Goal: Task Accomplishment & Management: Manage account settings

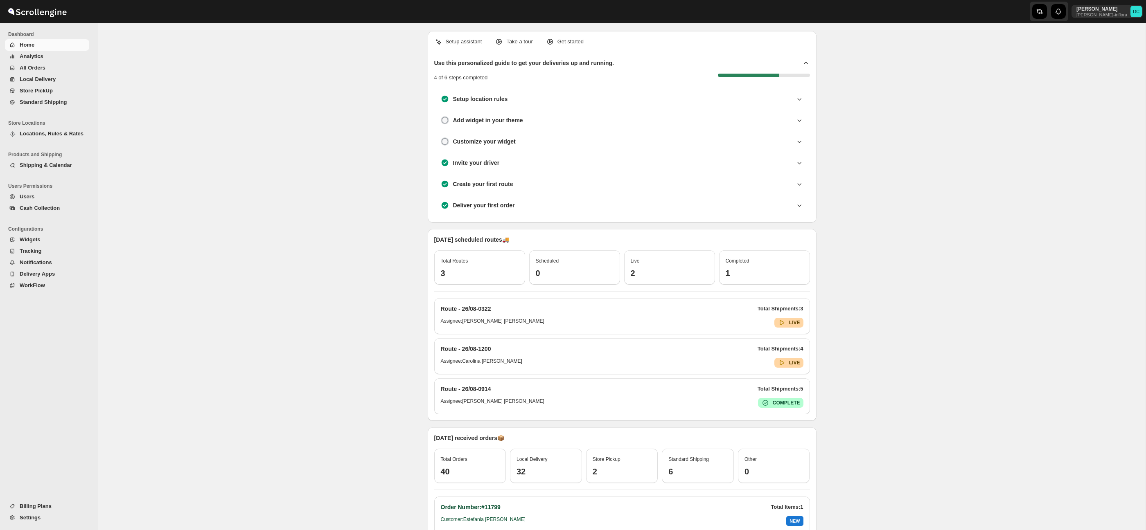
click at [49, 68] on span "All Orders" at bounding box center [54, 68] width 68 height 8
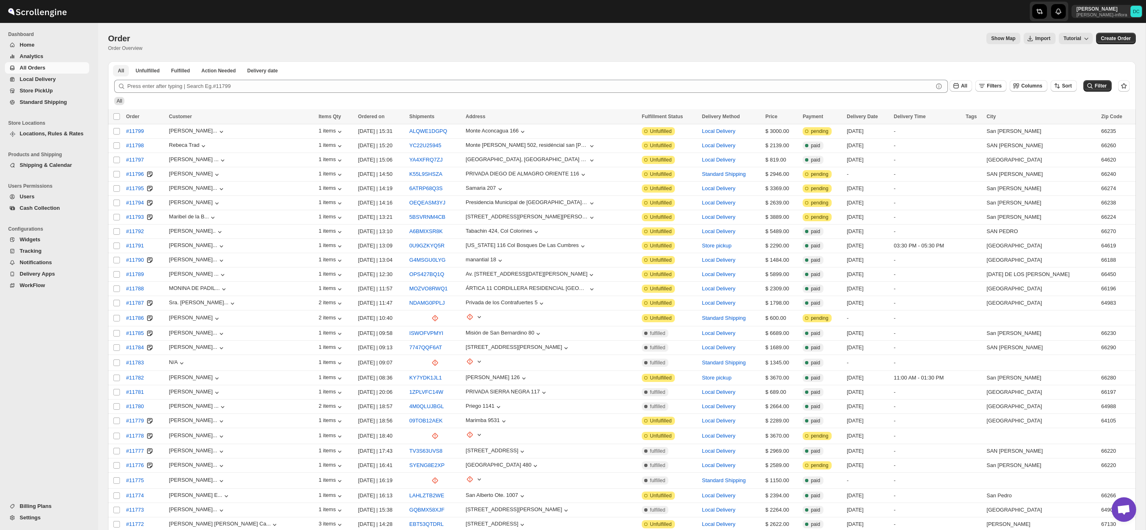
drag, startPoint x: 272, startPoint y: 71, endPoint x: 297, endPoint y: 75, distance: 24.9
click at [272, 71] on span "Delivery date" at bounding box center [262, 71] width 31 height 7
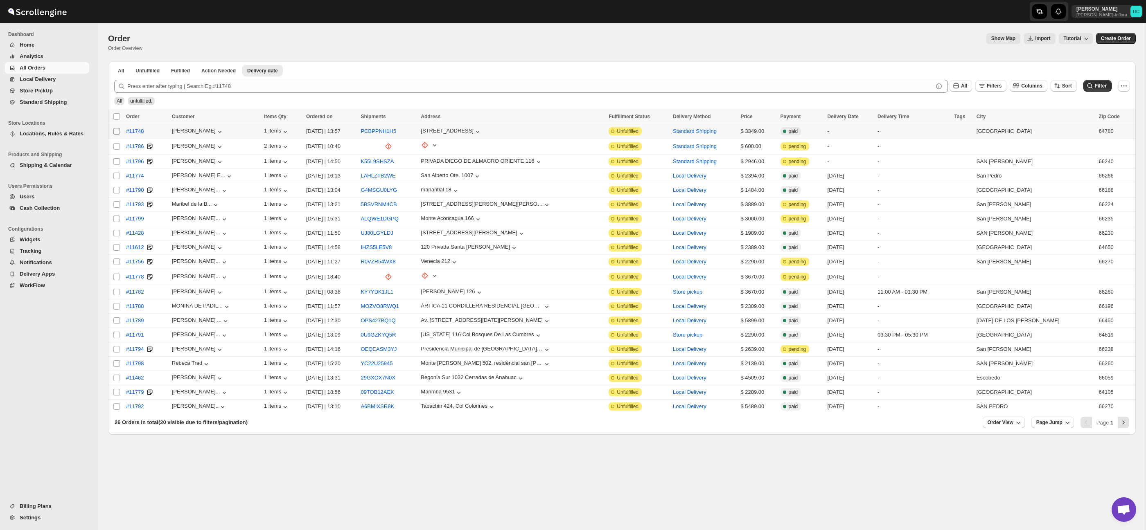
click at [118, 133] on input "Select order" at bounding box center [116, 131] width 7 height 7
checkbox input "true"
click at [116, 147] on input "Select order" at bounding box center [116, 146] width 7 height 7
checkbox input "true"
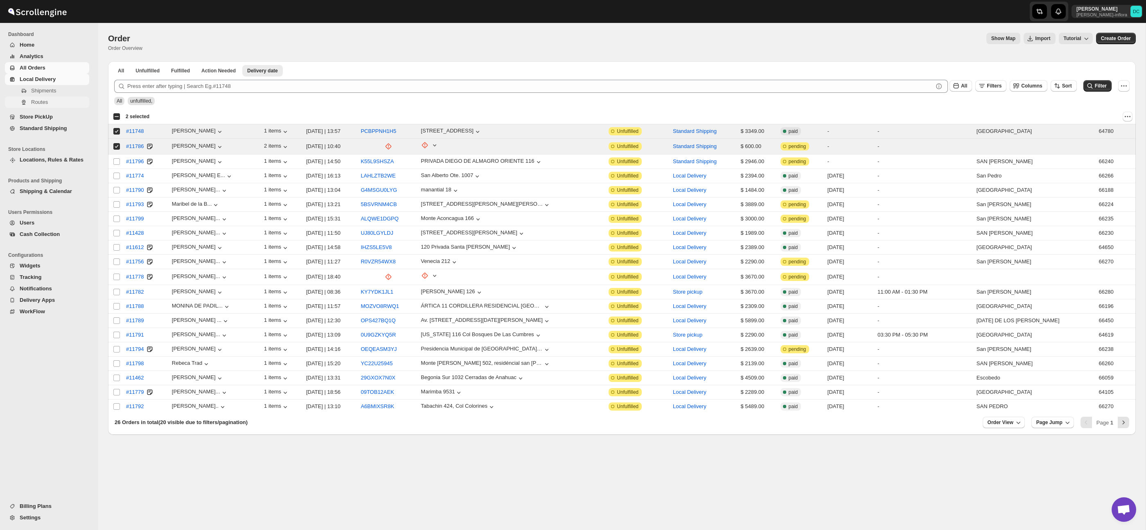
click at [61, 99] on span "Routes" at bounding box center [59, 102] width 56 height 8
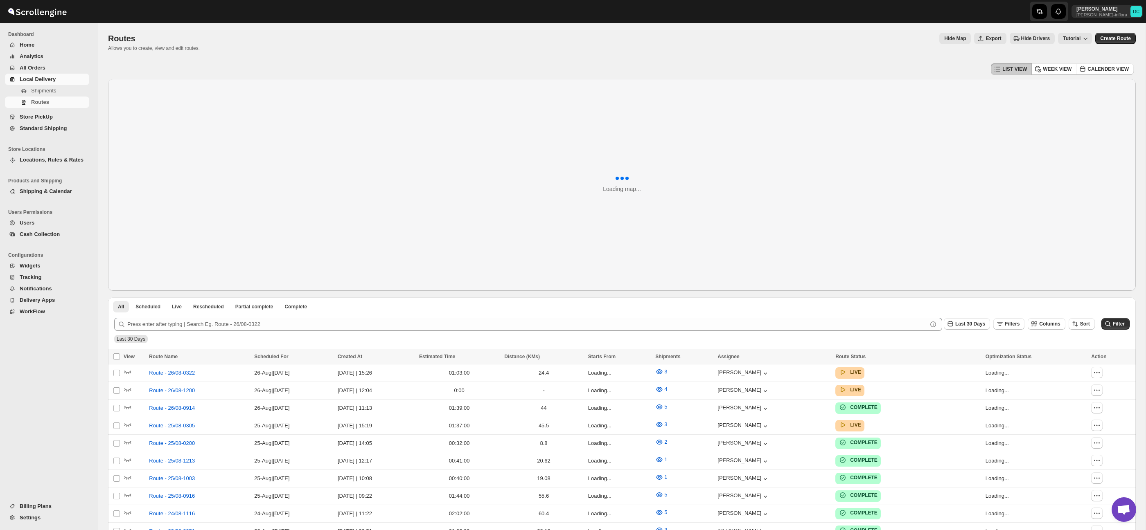
click at [36, 68] on span "All Orders" at bounding box center [33, 68] width 26 height 6
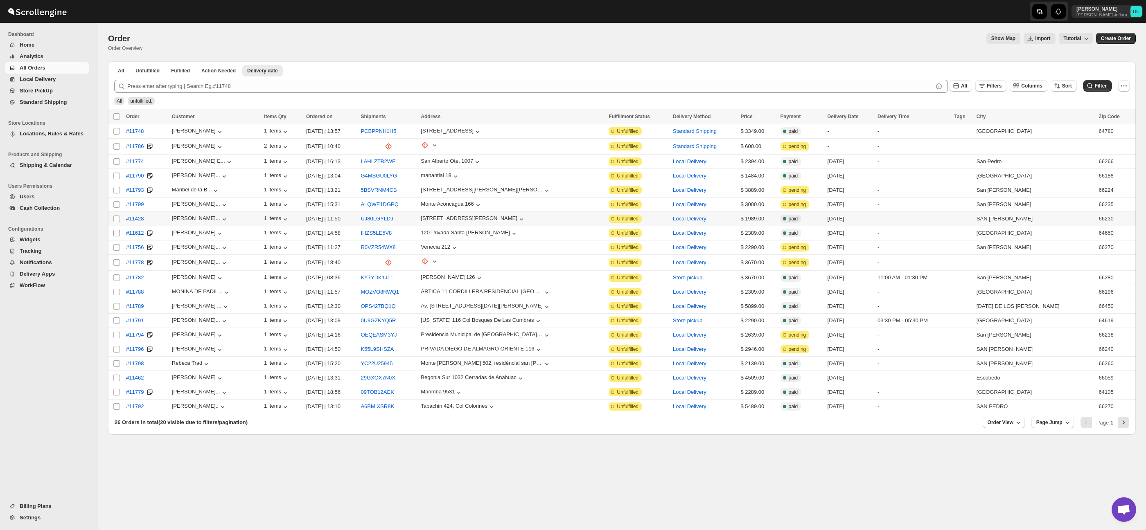
drag, startPoint x: 114, startPoint y: 219, endPoint x: 118, endPoint y: 232, distance: 13.7
click at [114, 219] on input "Select order" at bounding box center [116, 219] width 7 height 7
checkbox input "true"
drag, startPoint x: 117, startPoint y: 233, endPoint x: 120, endPoint y: 247, distance: 14.1
click at [117, 233] on input "Select order" at bounding box center [116, 233] width 7 height 7
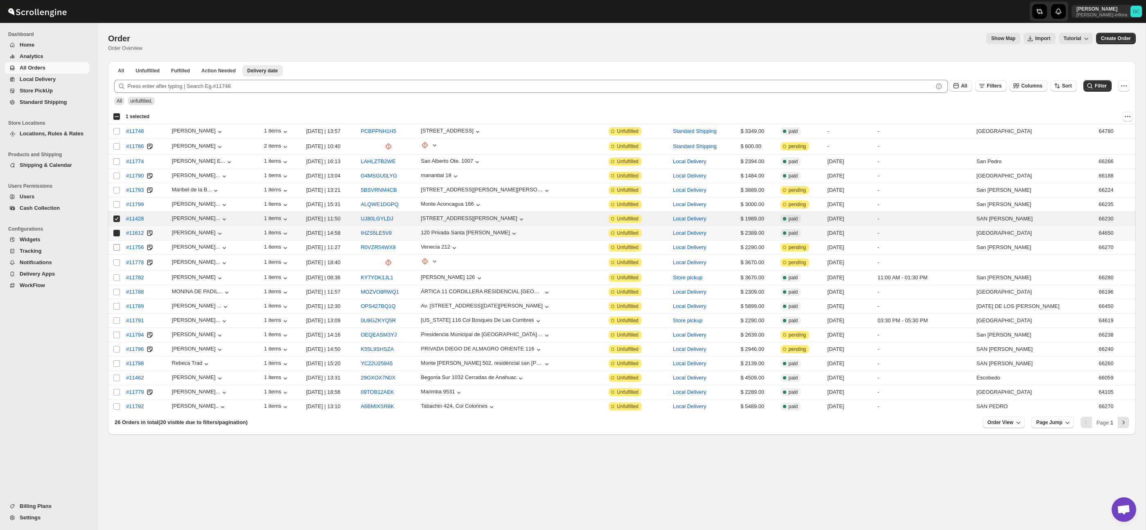
checkbox input "true"
drag, startPoint x: 117, startPoint y: 248, endPoint x: 122, endPoint y: 264, distance: 17.1
click at [117, 248] on input "Select order" at bounding box center [116, 247] width 7 height 7
checkbox input "true"
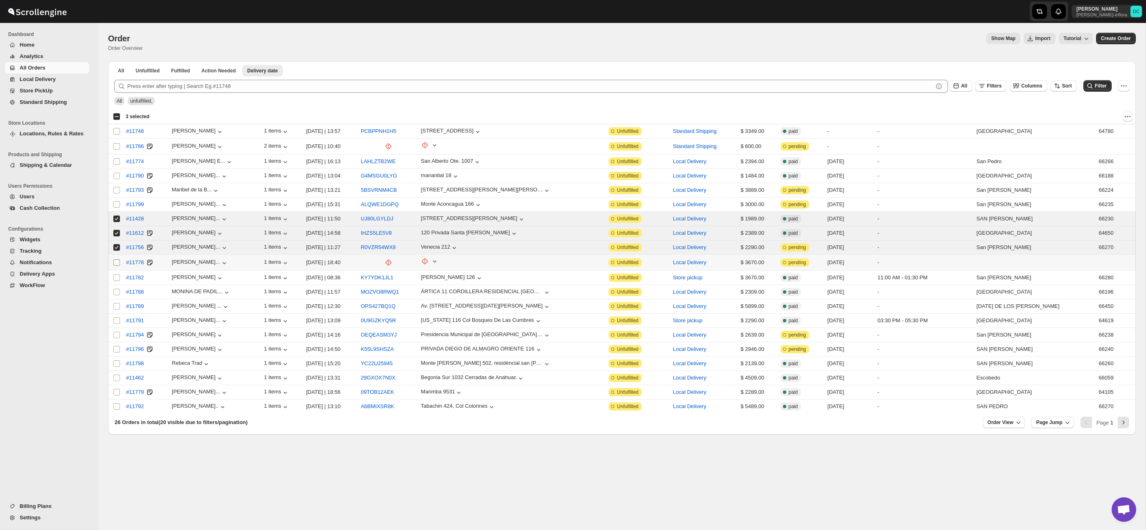
click at [119, 262] on input "Select order" at bounding box center [116, 262] width 7 height 7
checkbox input "true"
drag, startPoint x: 116, startPoint y: 278, endPoint x: 116, endPoint y: 282, distance: 4.5
click at [116, 278] on input "Select order" at bounding box center [116, 278] width 7 height 7
checkbox input "true"
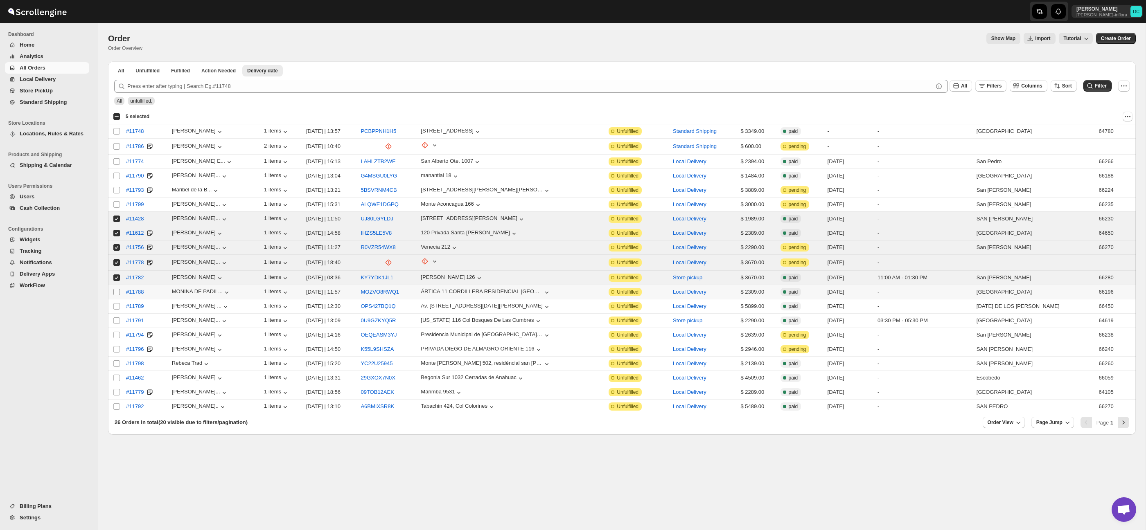
click at [116, 294] on input "Select order" at bounding box center [116, 292] width 7 height 7
checkbox input "true"
drag, startPoint x: 117, startPoint y: 306, endPoint x: 118, endPoint y: 316, distance: 10.3
click at [117, 306] on input "Select order" at bounding box center [116, 306] width 7 height 7
checkbox input "true"
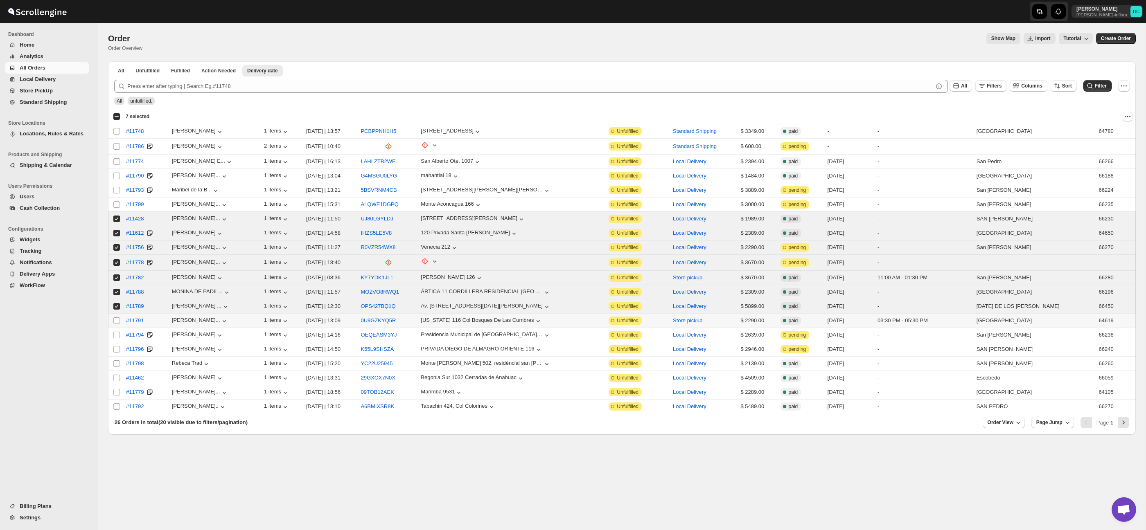
drag, startPoint x: 115, startPoint y: 322, endPoint x: 115, endPoint y: 326, distance: 4.5
click at [115, 322] on input "Select order" at bounding box center [116, 320] width 7 height 7
checkbox input "true"
click at [116, 334] on input "Select order" at bounding box center [116, 335] width 7 height 7
checkbox input "true"
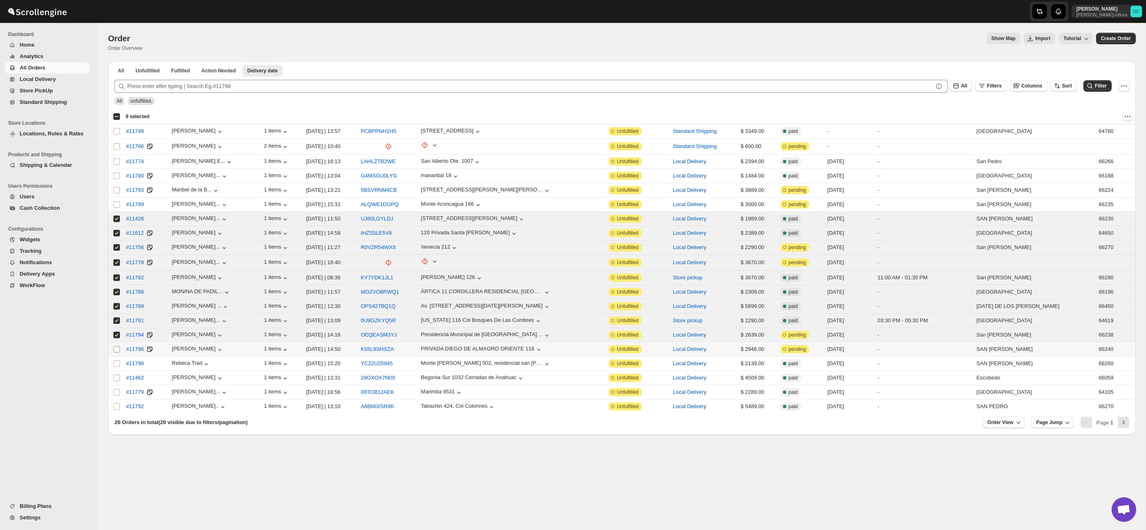
click at [115, 349] on input "Select order" at bounding box center [116, 349] width 7 height 7
checkbox input "true"
click at [115, 364] on input "Select order" at bounding box center [116, 363] width 7 height 7
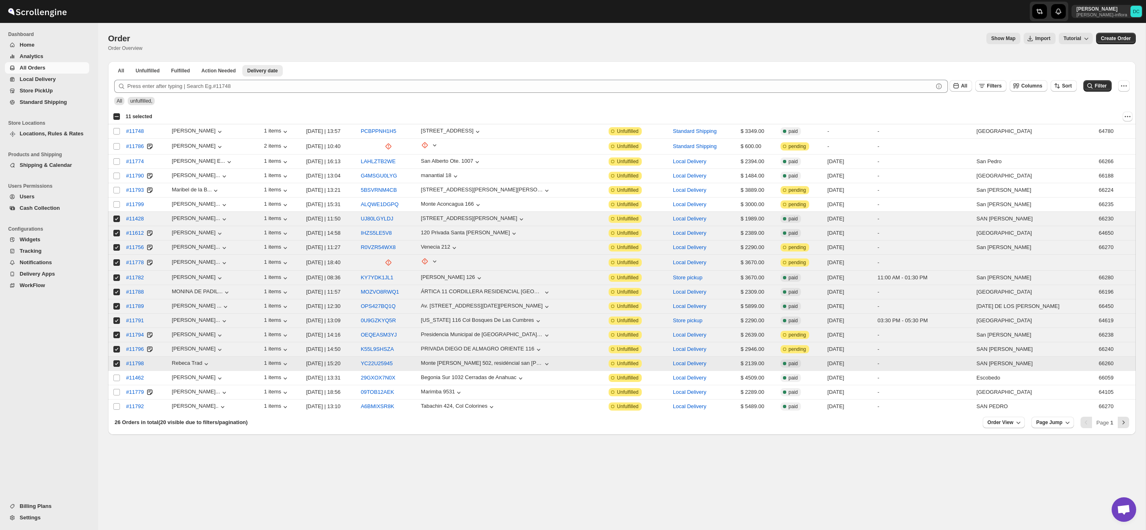
drag, startPoint x: 117, startPoint y: 365, endPoint x: 115, endPoint y: 354, distance: 11.2
click at [117, 365] on input "Select order" at bounding box center [116, 363] width 7 height 7
checkbox input "false"
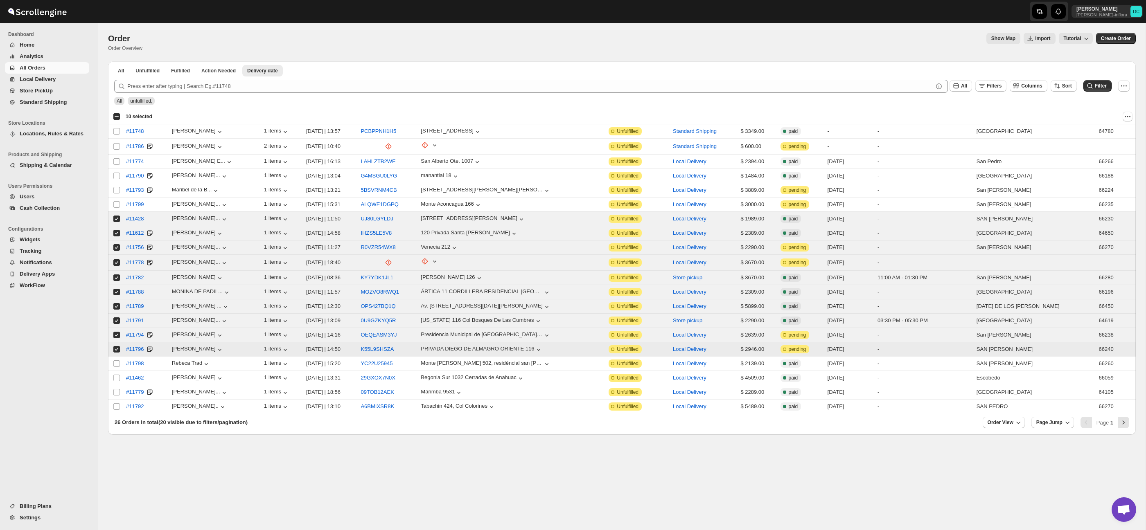
drag, startPoint x: 115, startPoint y: 349, endPoint x: 115, endPoint y: 333, distance: 15.6
click at [115, 349] on input "Select order" at bounding box center [116, 349] width 7 height 7
checkbox input "false"
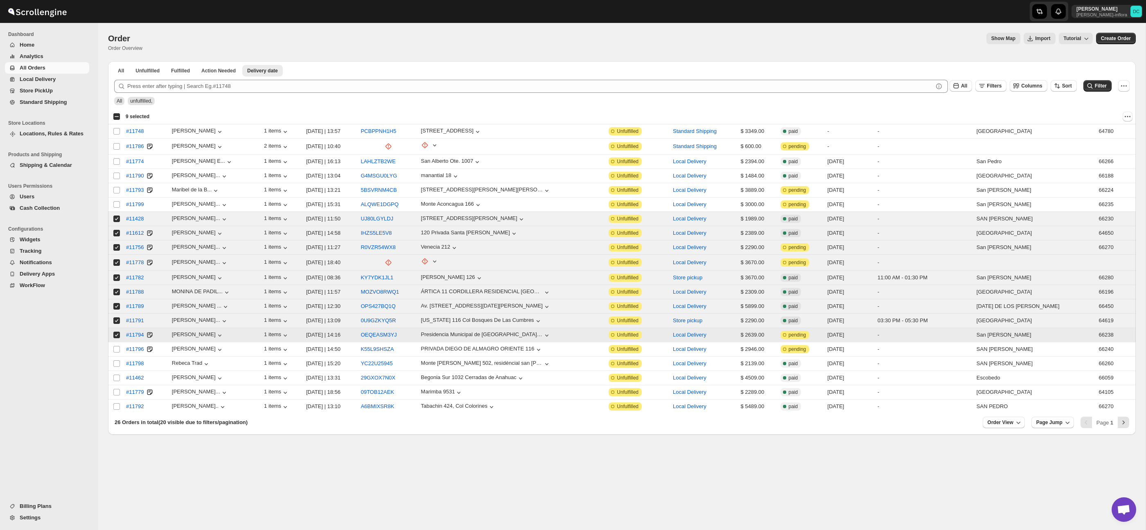
click at [116, 332] on input "Select order" at bounding box center [116, 335] width 7 height 7
checkbox input "false"
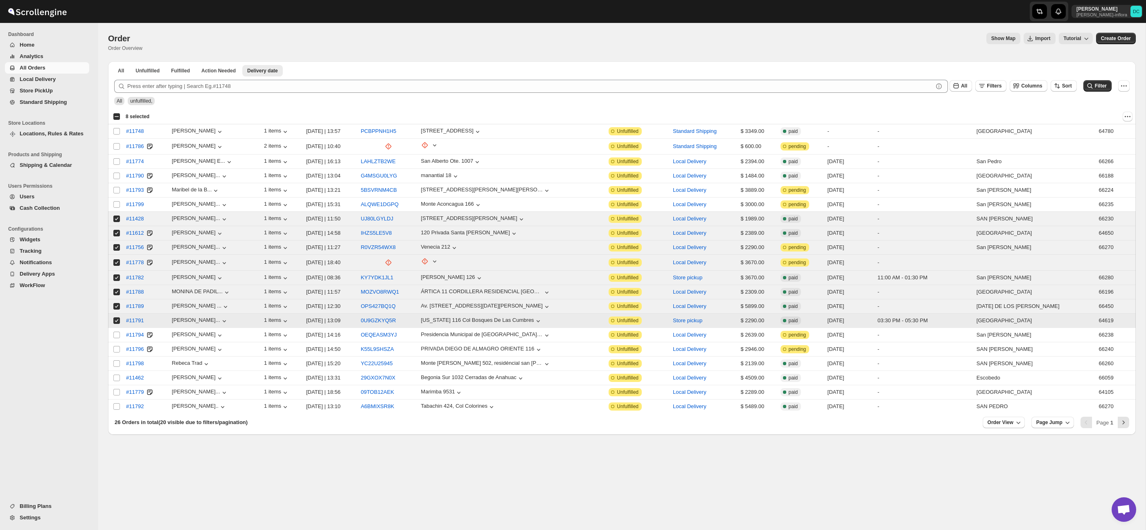
click at [115, 319] on input "Select order" at bounding box center [116, 320] width 7 height 7
checkbox input "false"
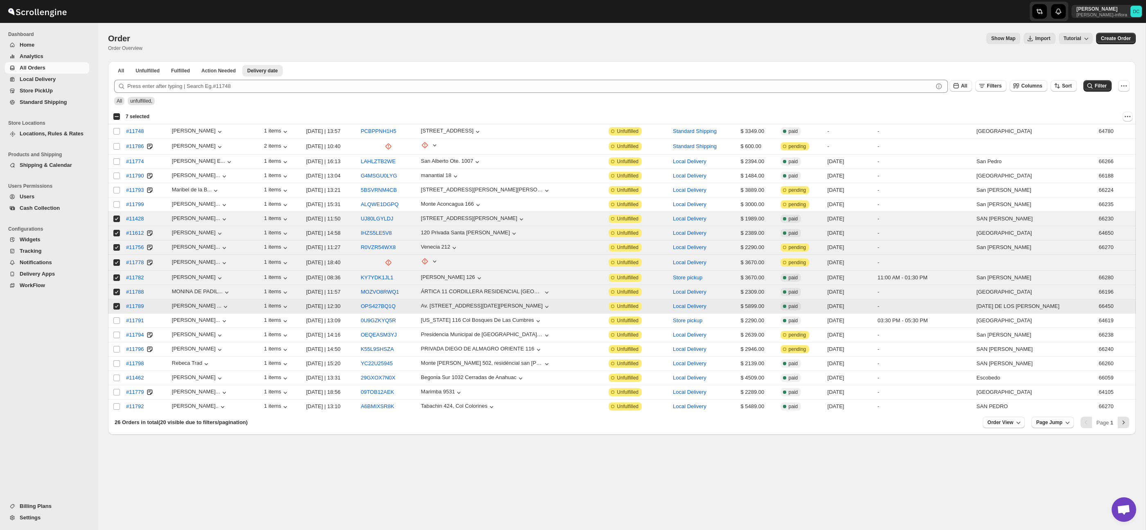
click at [116, 307] on input "Select order" at bounding box center [116, 306] width 7 height 7
checkbox input "false"
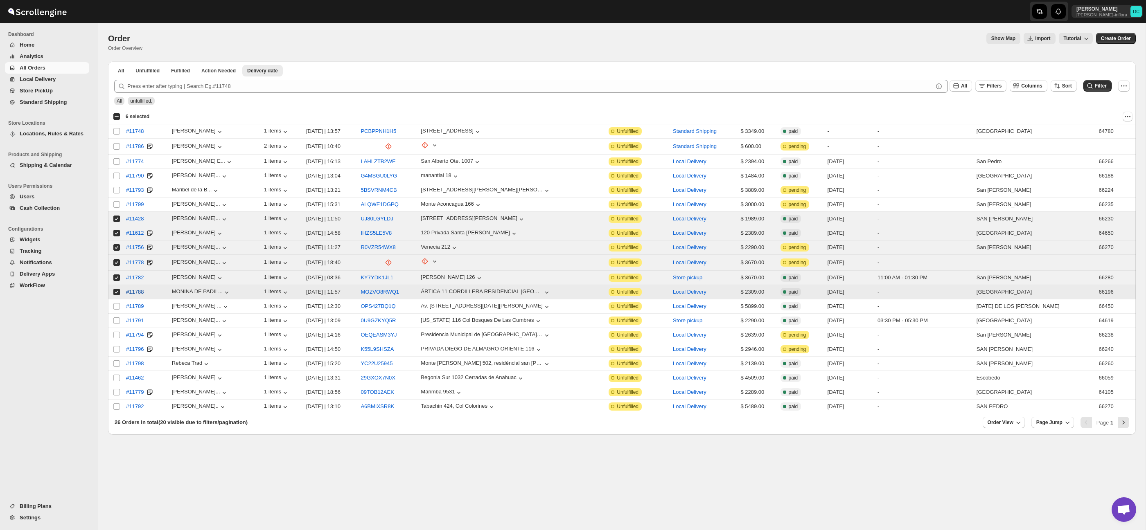
drag, startPoint x: 116, startPoint y: 293, endPoint x: 124, endPoint y: 297, distance: 8.6
click at [116, 293] on input "Select order" at bounding box center [116, 292] width 7 height 7
checkbox input "false"
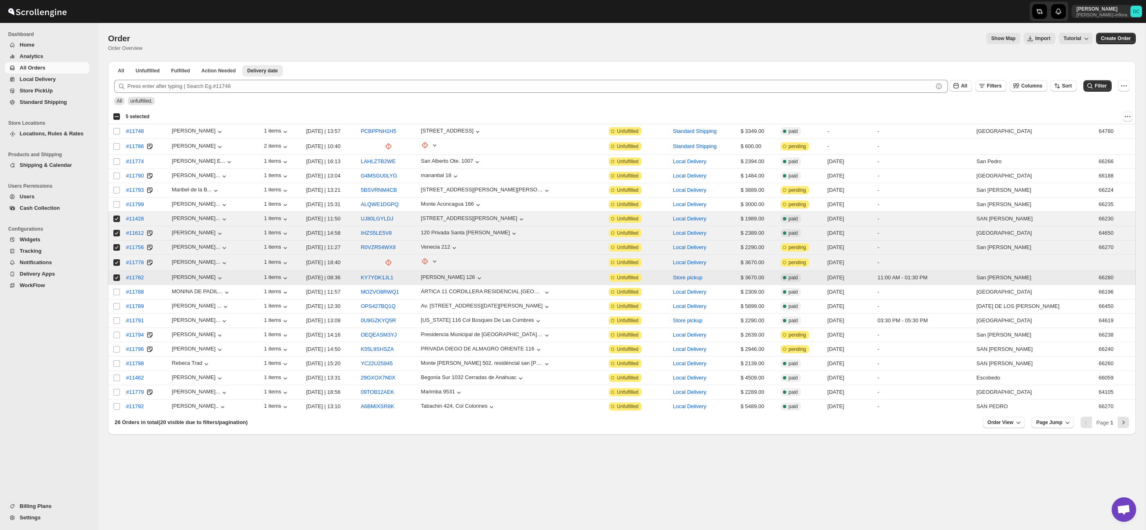
drag, startPoint x: 115, startPoint y: 277, endPoint x: 116, endPoint y: 268, distance: 9.4
click at [115, 276] on input "Select order" at bounding box center [116, 278] width 7 height 7
checkbox input "false"
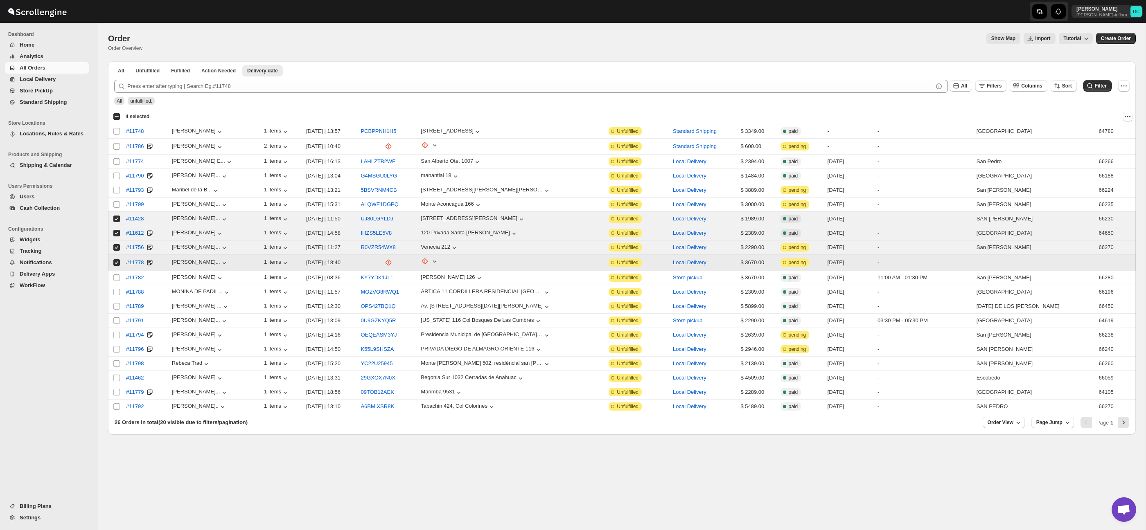
click at [116, 263] on input "Select order" at bounding box center [116, 262] width 7 height 7
checkbox input "false"
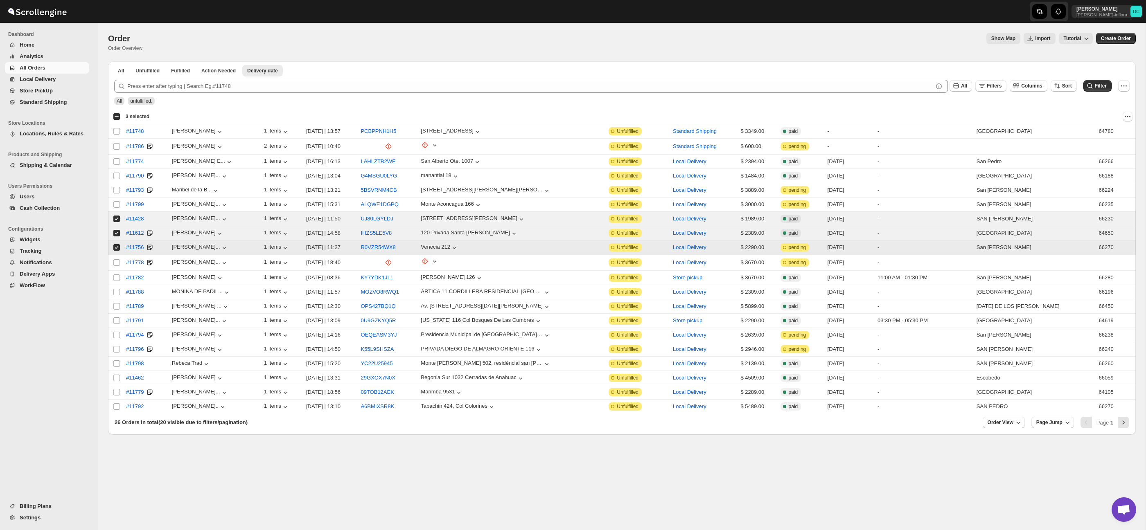
drag, startPoint x: 115, startPoint y: 248, endPoint x: 115, endPoint y: 237, distance: 10.6
click at [115, 246] on input "Select order" at bounding box center [116, 247] width 7 height 7
checkbox input "false"
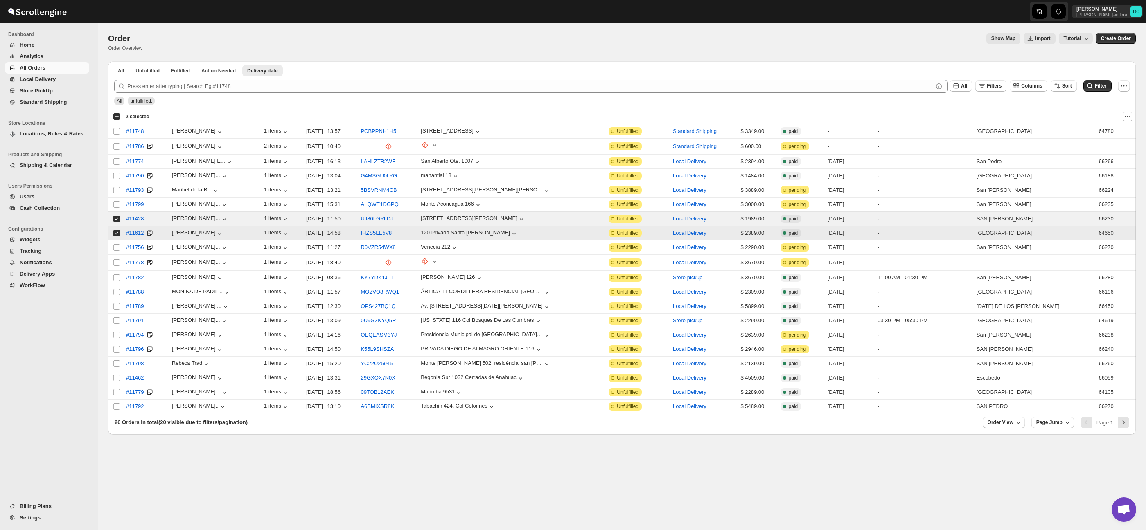
drag, startPoint x: 115, startPoint y: 234, endPoint x: 118, endPoint y: 221, distance: 12.9
click at [115, 233] on input "Select order" at bounding box center [116, 233] width 7 height 7
checkbox input "false"
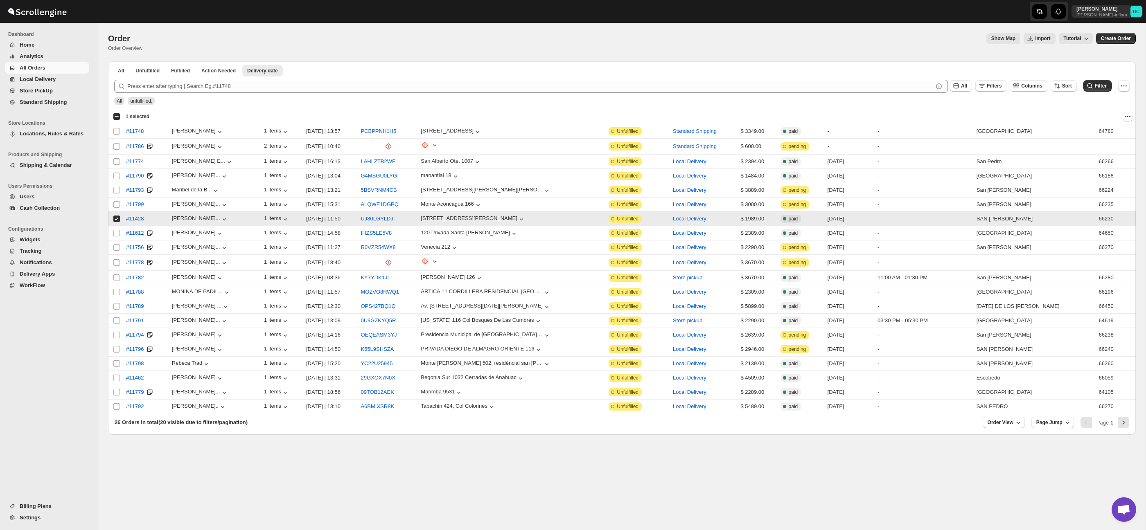
drag, startPoint x: 117, startPoint y: 217, endPoint x: 167, endPoint y: 232, distance: 51.1
click at [117, 217] on input "Select order" at bounding box center [116, 219] width 7 height 7
checkbox input "false"
